Goal: Task Accomplishment & Management: Use online tool/utility

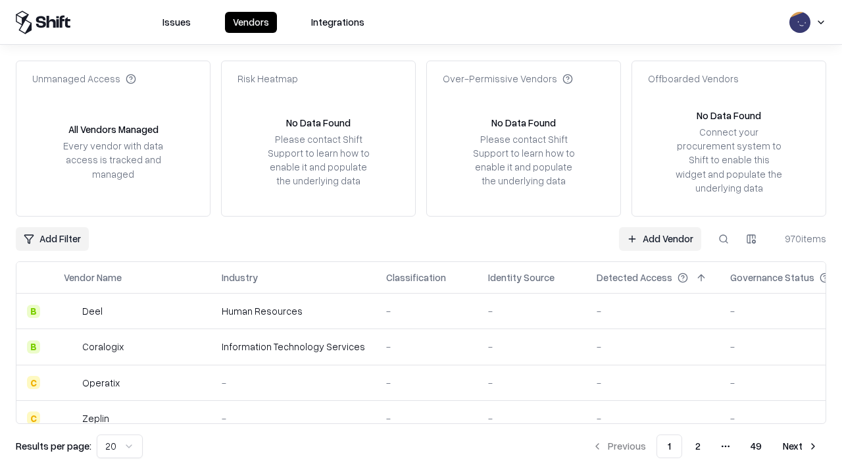
click at [660, 238] on link "Add Vendor" at bounding box center [660, 239] width 82 height 24
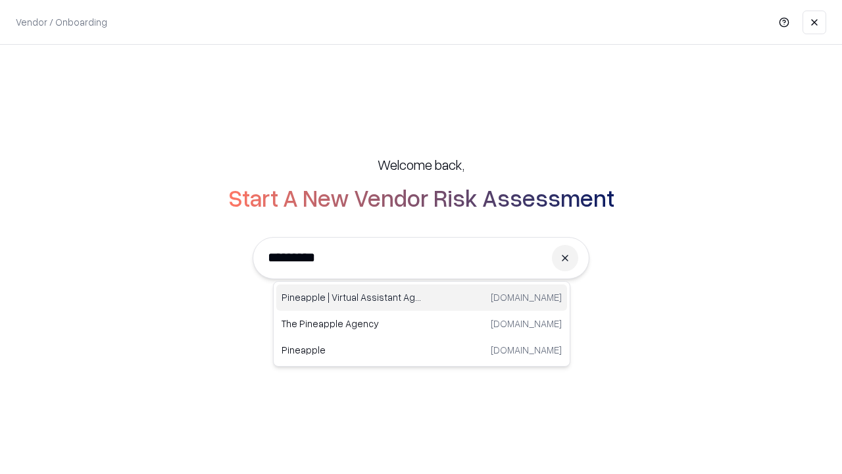
click at [422, 297] on div "Pineapple | Virtual Assistant Agency [DOMAIN_NAME]" at bounding box center [421, 297] width 291 height 26
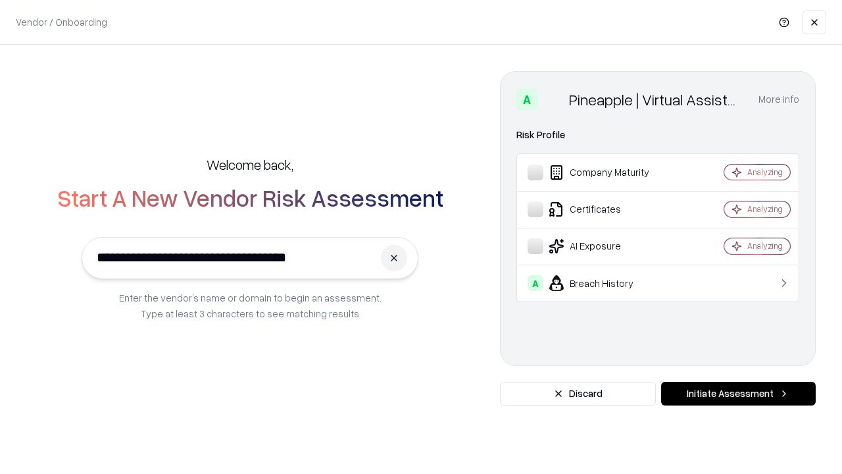
type input "**********"
click at [738, 393] on button "Initiate Assessment" at bounding box center [738, 394] width 155 height 24
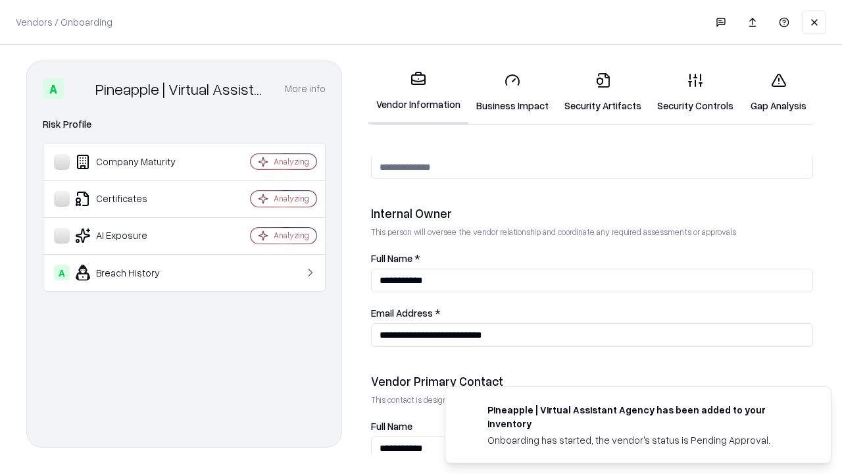
scroll to position [681, 0]
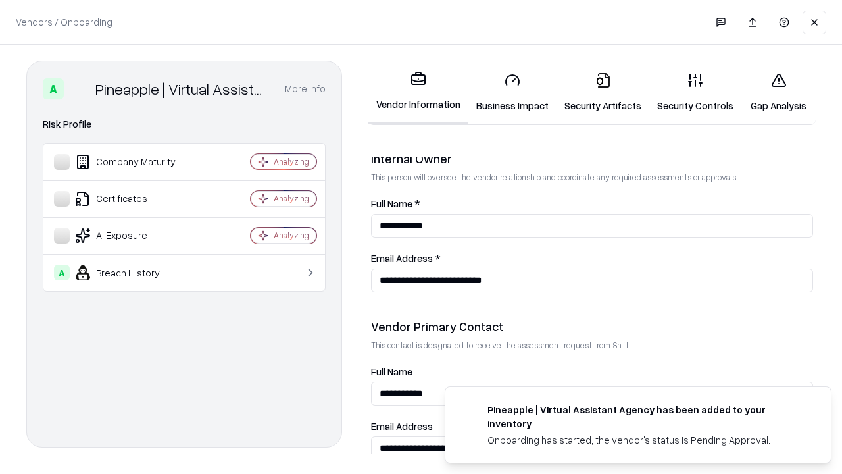
click at [603, 92] on link "Security Artifacts" at bounding box center [602, 92] width 93 height 61
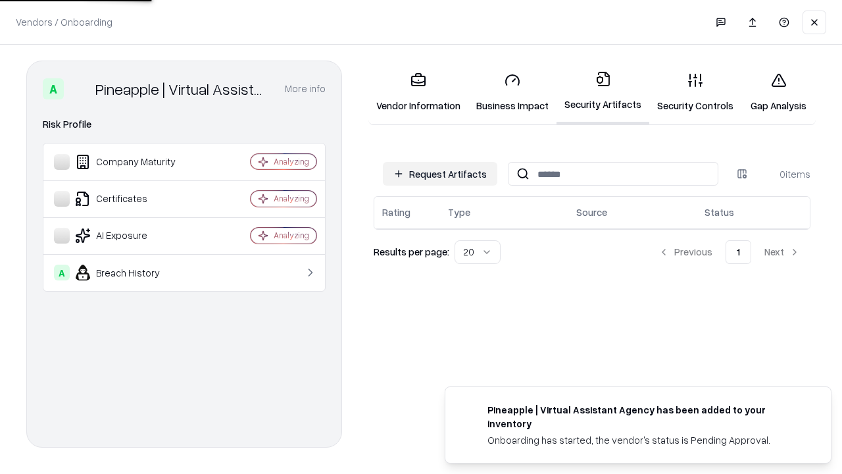
click at [440, 174] on button "Request Artifacts" at bounding box center [440, 174] width 114 height 24
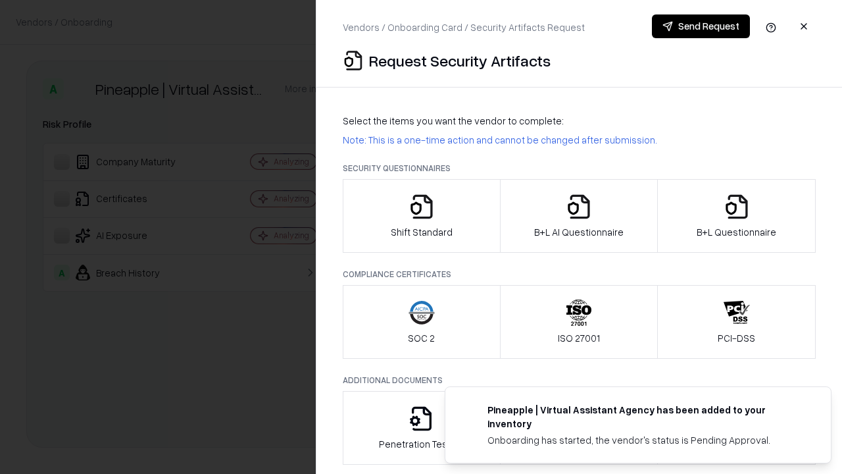
click at [736, 216] on icon "button" at bounding box center [737, 206] width 26 height 26
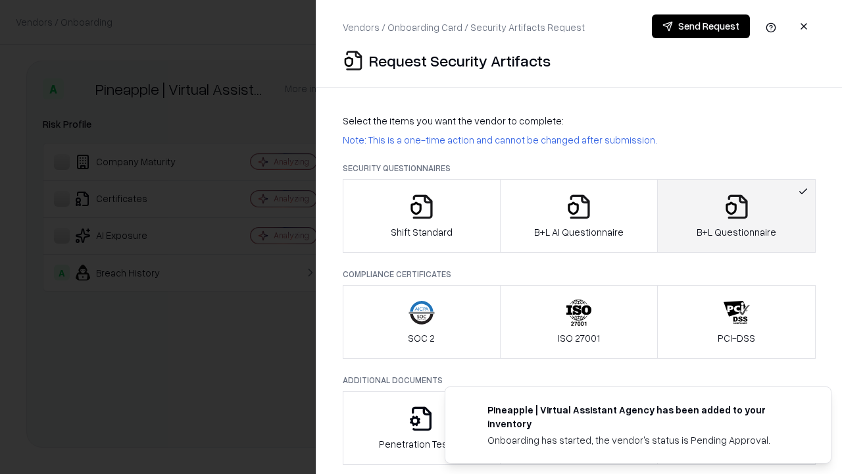
click at [578, 216] on icon "button" at bounding box center [579, 206] width 26 height 26
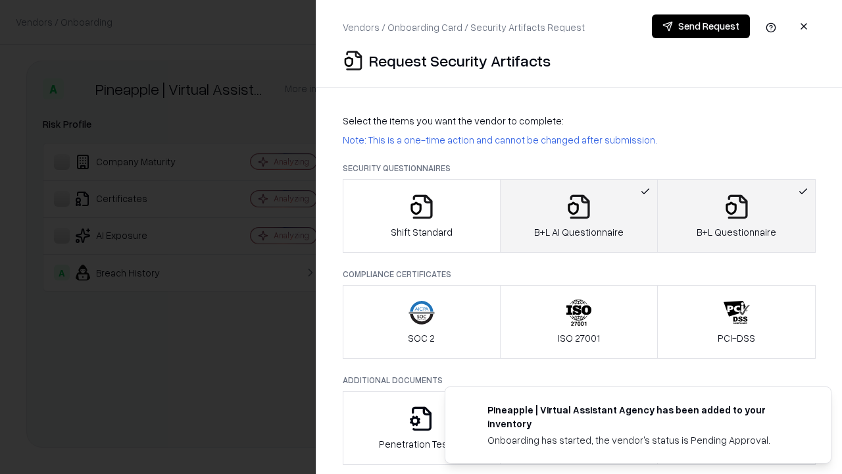
click at [701, 26] on button "Send Request" at bounding box center [701, 26] width 98 height 24
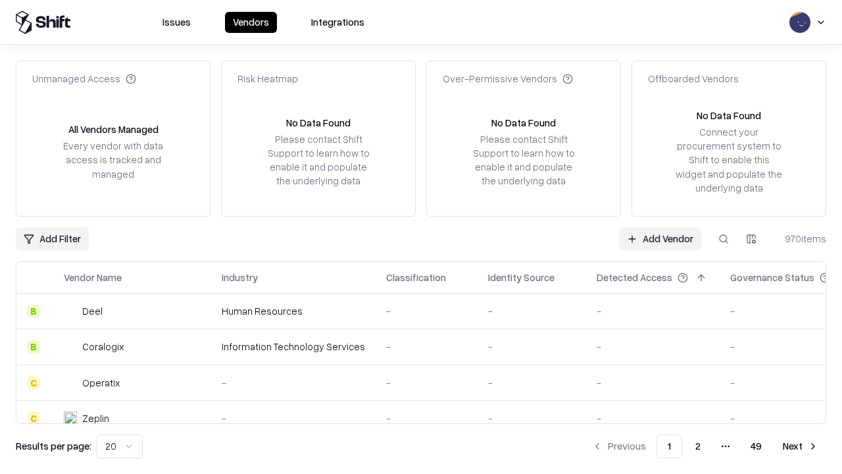
click at [660, 238] on link "Add Vendor" at bounding box center [660, 239] width 82 height 24
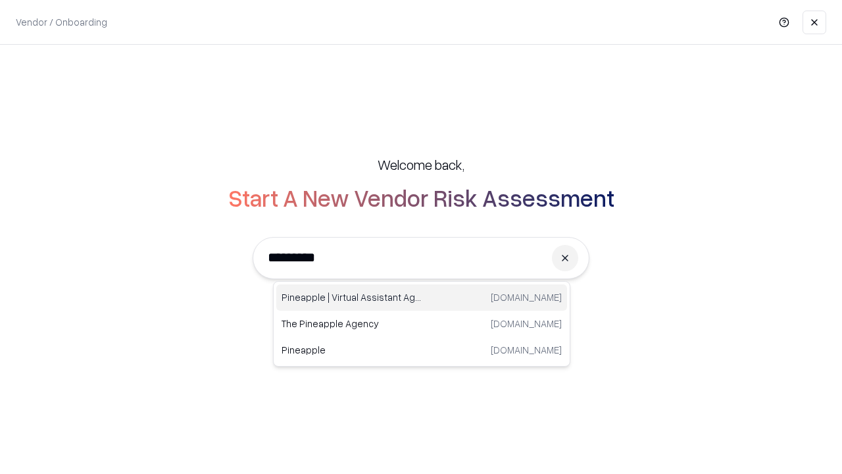
click at [422, 297] on div "Pineapple | Virtual Assistant Agency [DOMAIN_NAME]" at bounding box center [421, 297] width 291 height 26
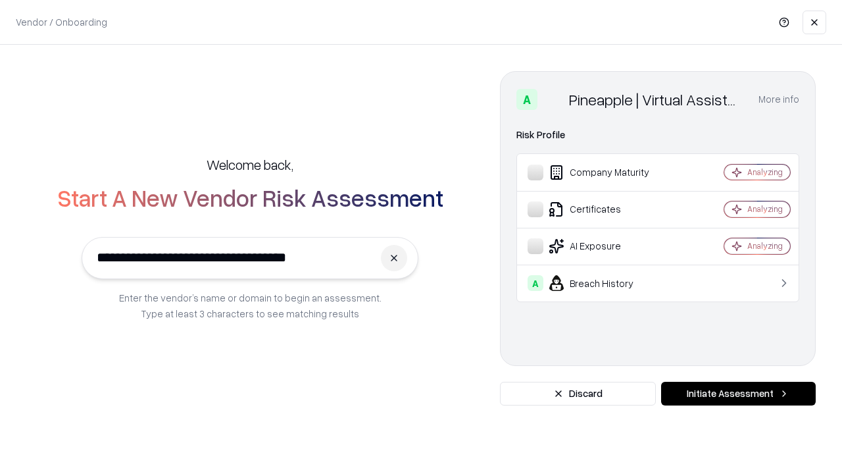
type input "**********"
click at [738, 393] on button "Initiate Assessment" at bounding box center [738, 394] width 155 height 24
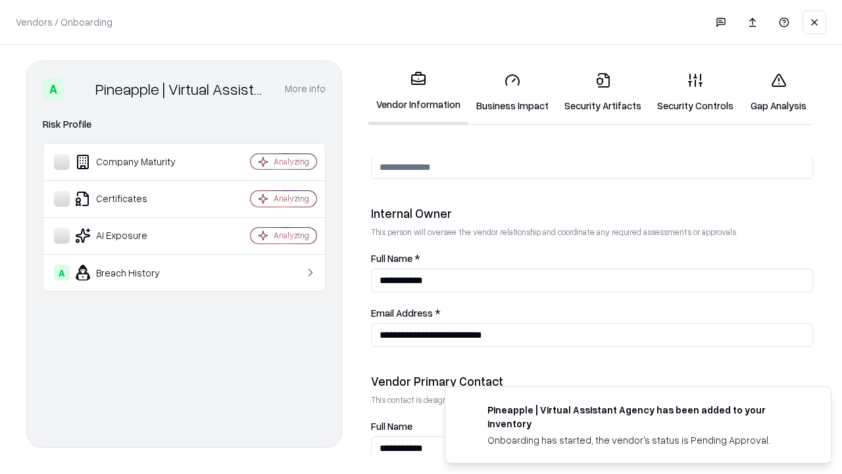
scroll to position [681, 0]
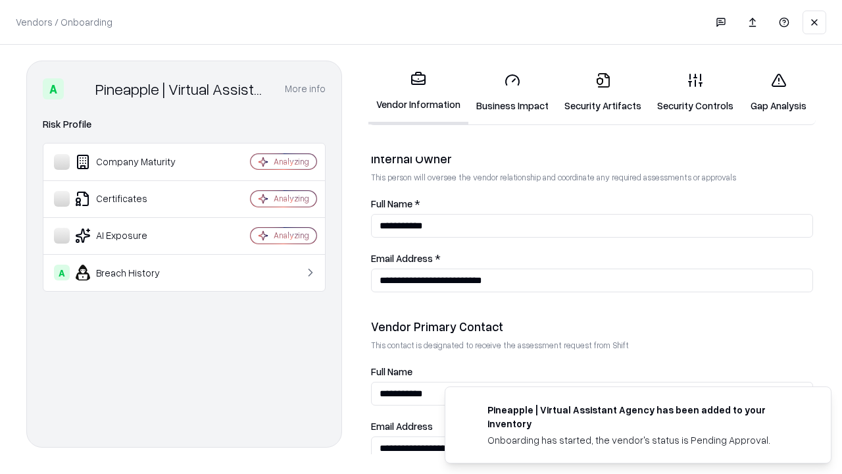
click at [778, 92] on link "Gap Analysis" at bounding box center [778, 92] width 74 height 61
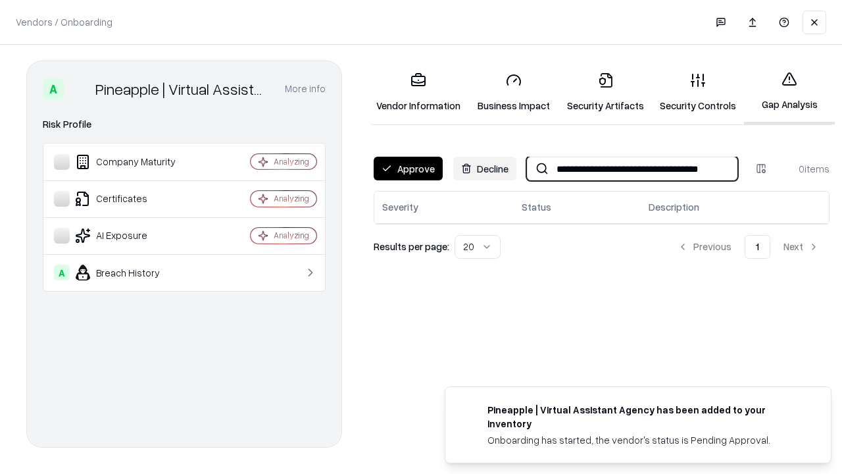
type input "**********"
click at [408, 168] on button "Approve" at bounding box center [408, 169] width 69 height 24
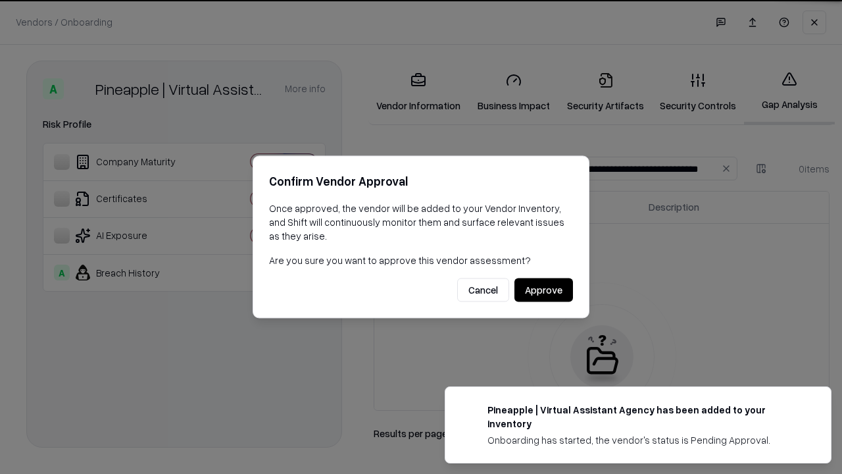
click at [543, 289] on button "Approve" at bounding box center [543, 290] width 59 height 24
